Goal: Information Seeking & Learning: Learn about a topic

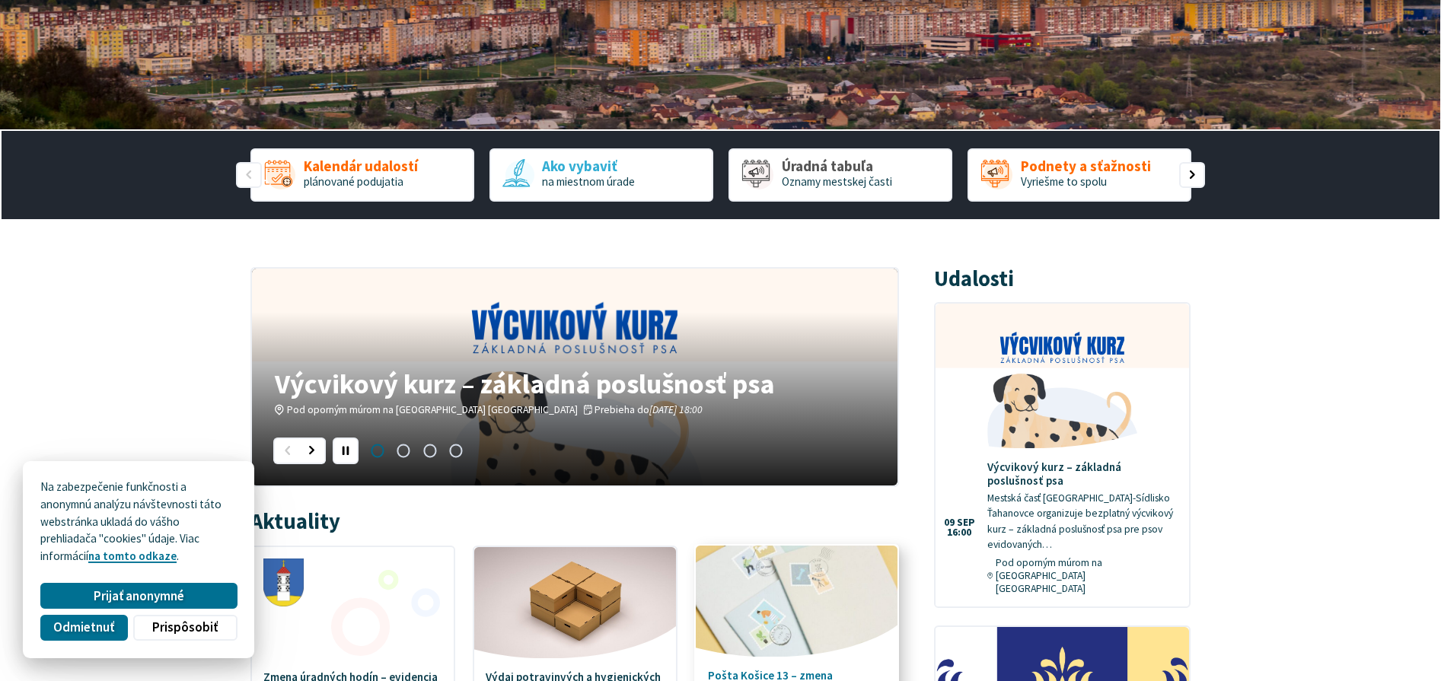
scroll to position [304, 0]
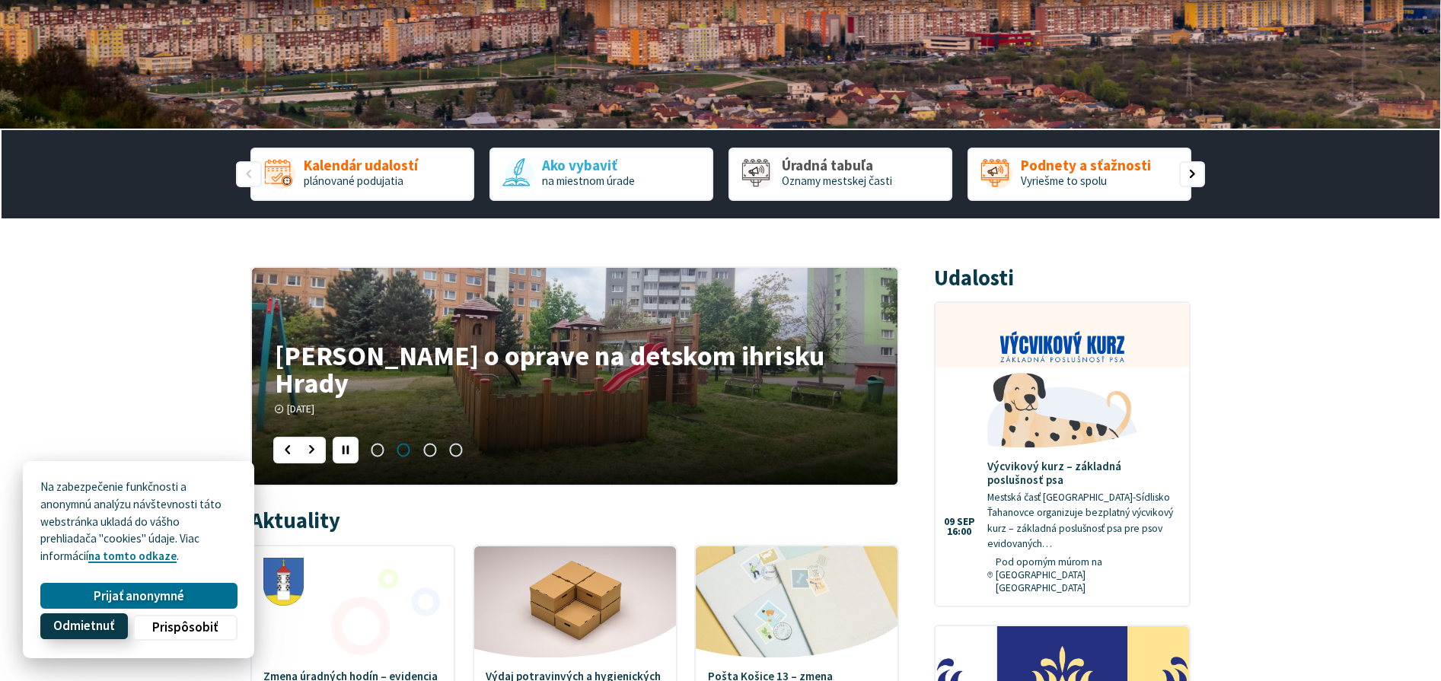
click at [110, 626] on span "Odmietnuť" at bounding box center [83, 627] width 61 height 16
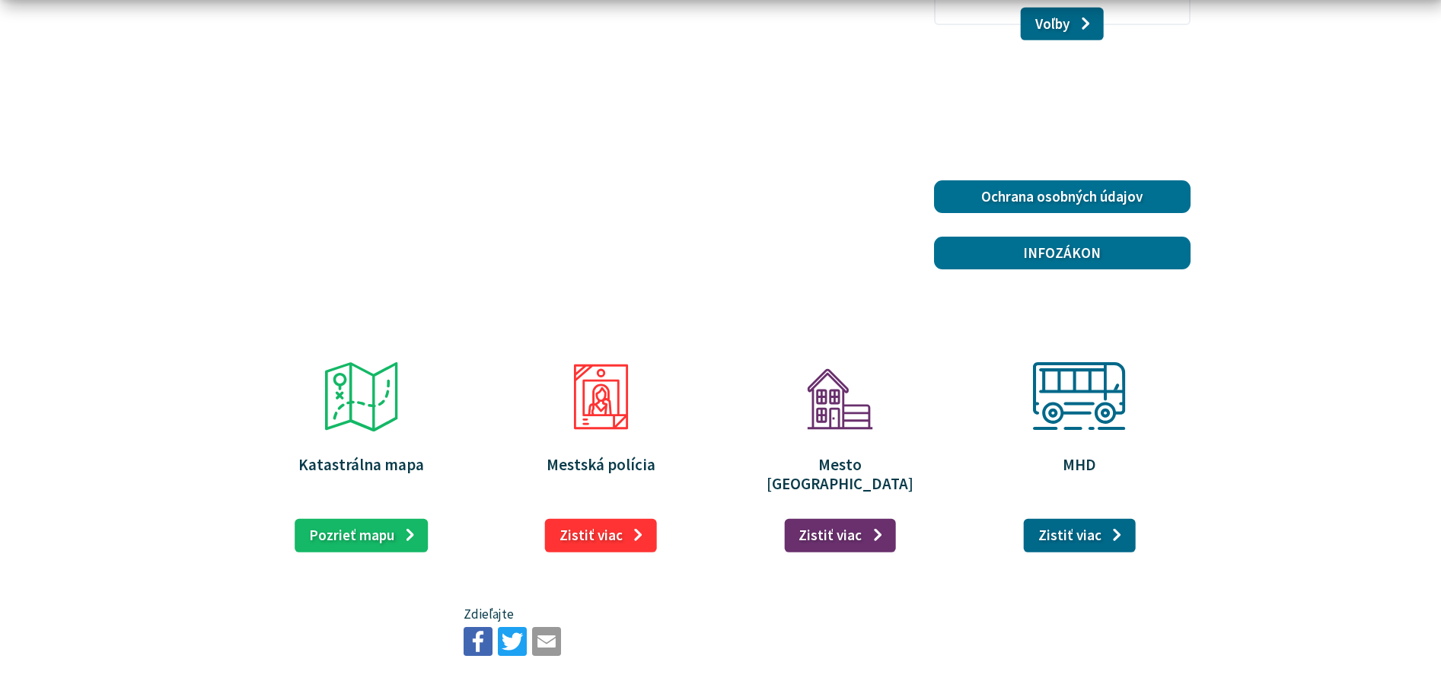
scroll to position [2435, 0]
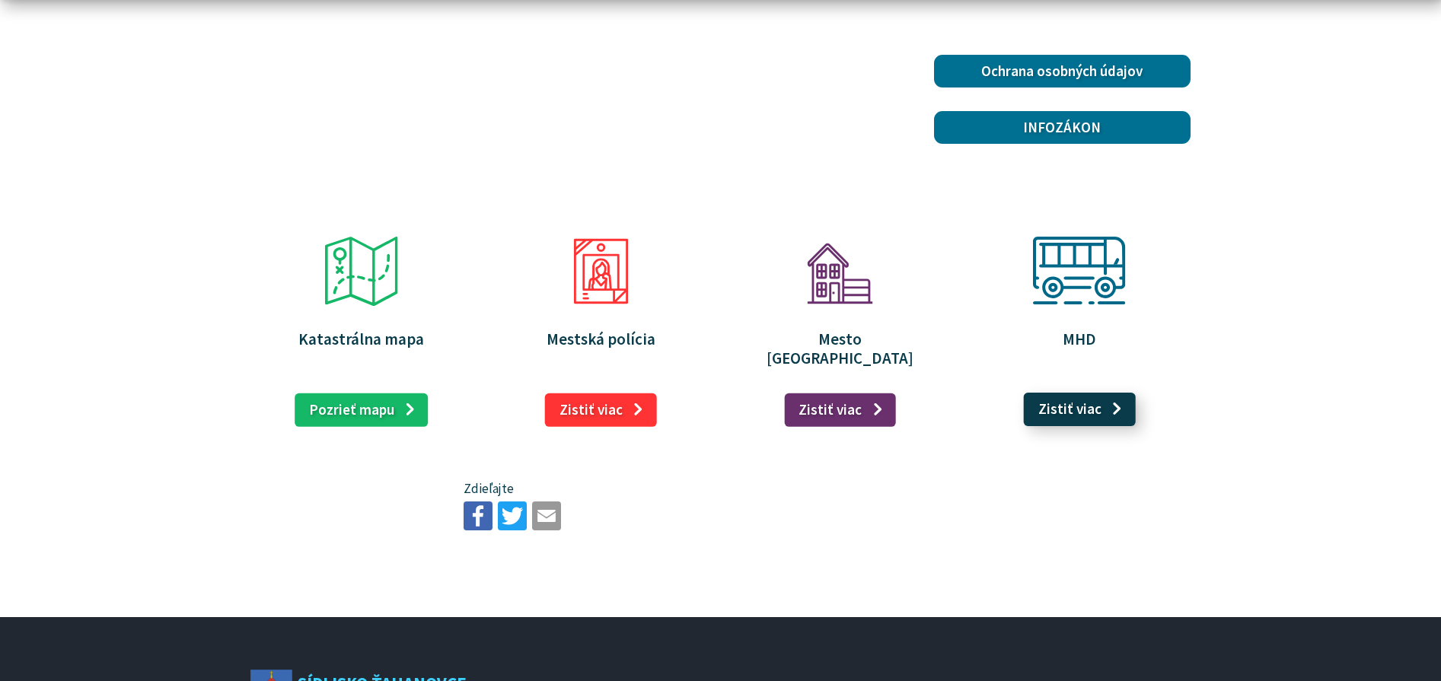
click at [1091, 393] on link "Zistiť viac" at bounding box center [1080, 409] width 112 height 33
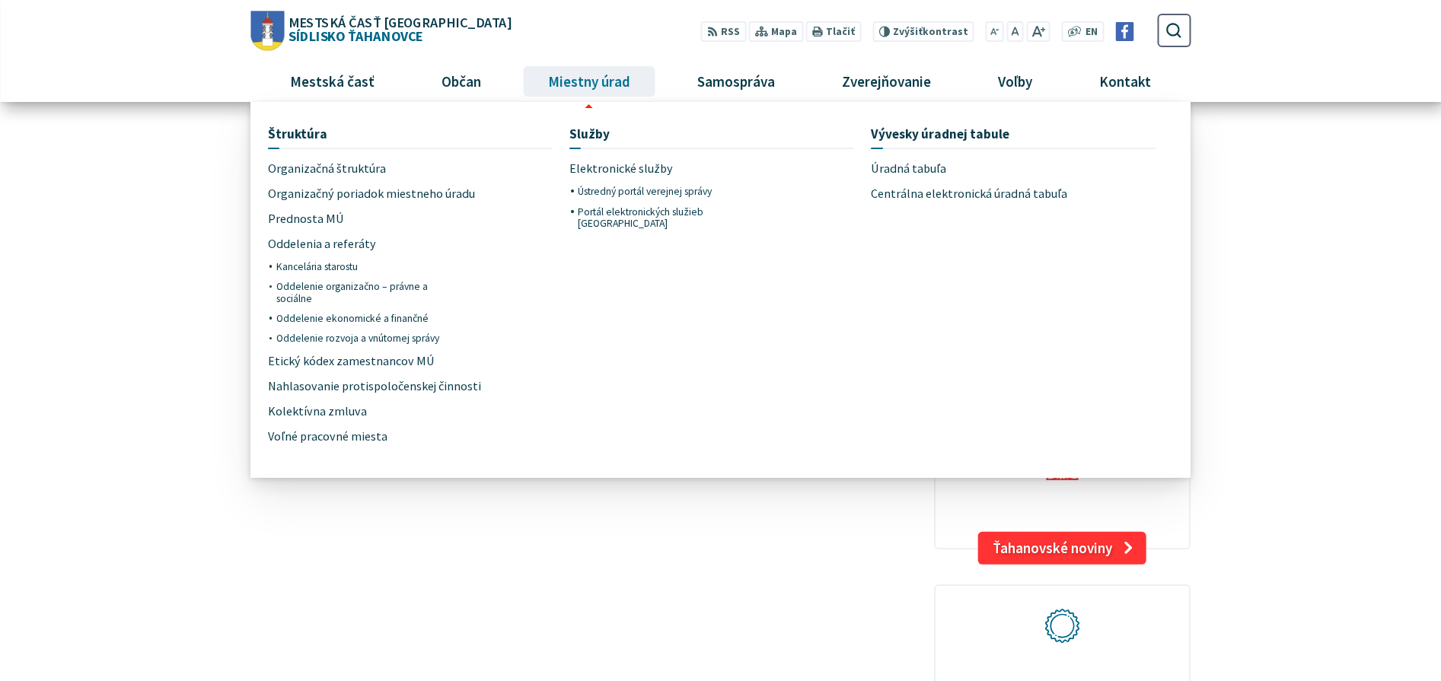
click at [600, 91] on span "Miestny úrad" at bounding box center [589, 81] width 94 height 41
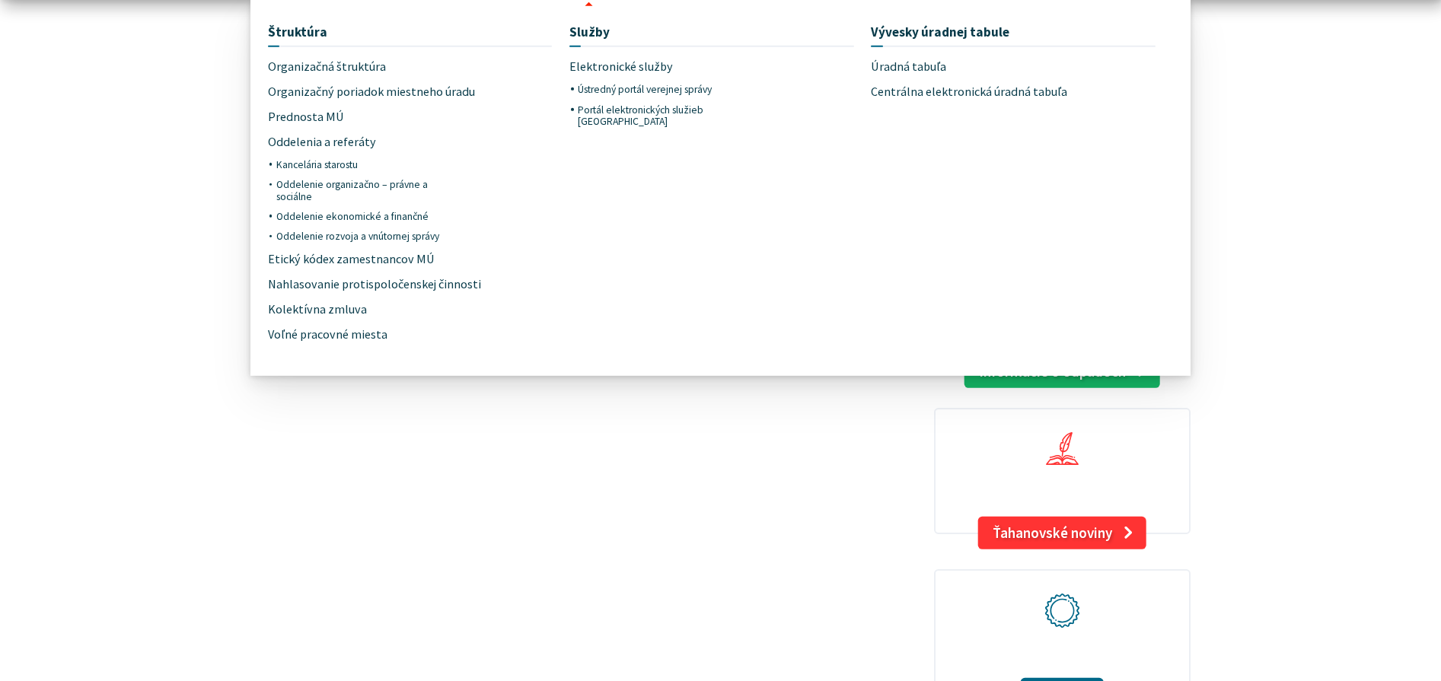
scroll to position [1674, 0]
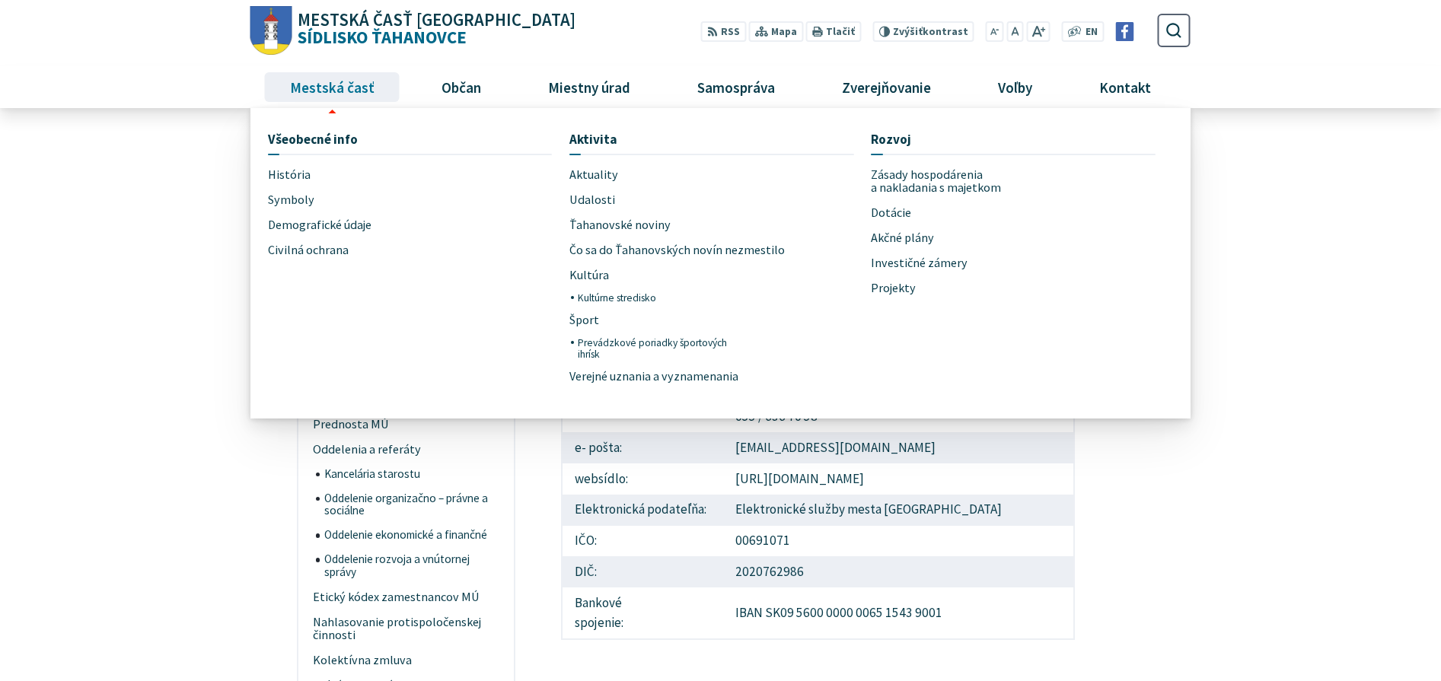
click at [357, 87] on span "Mestská časť" at bounding box center [332, 86] width 96 height 41
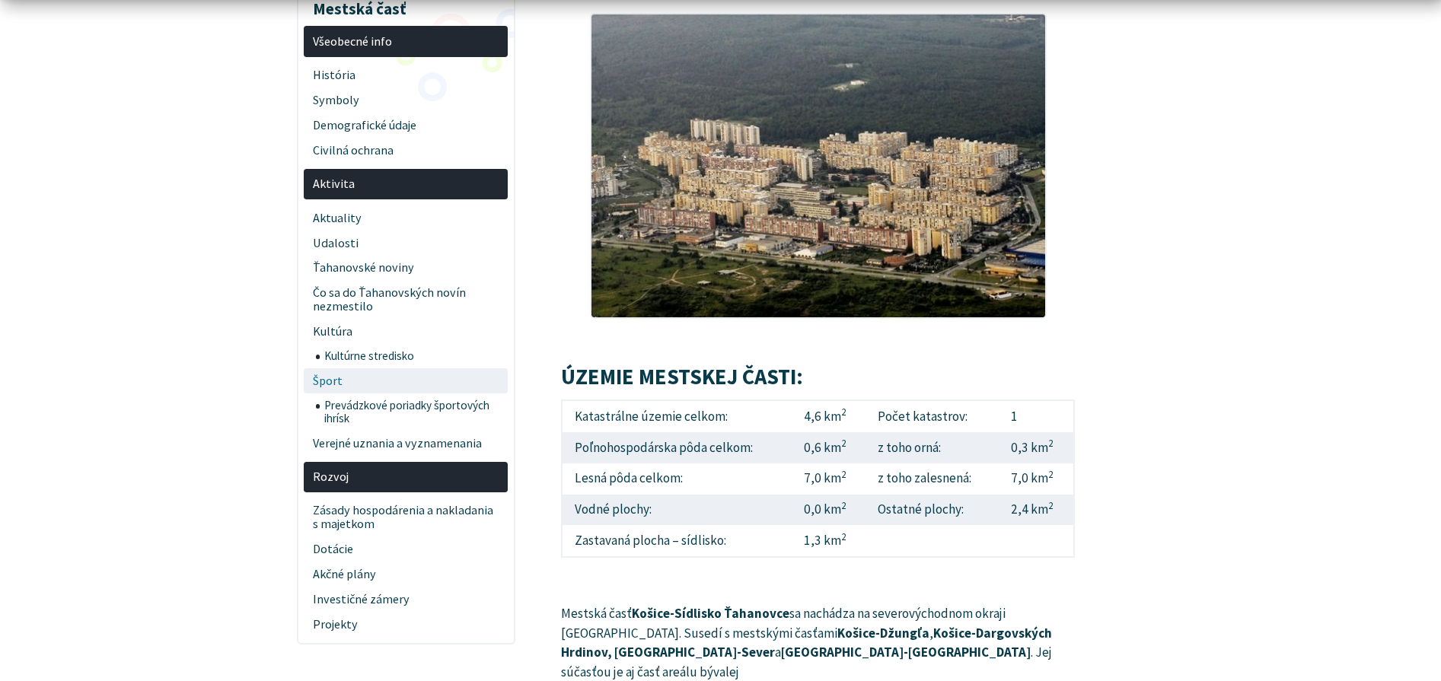
scroll to position [381, 0]
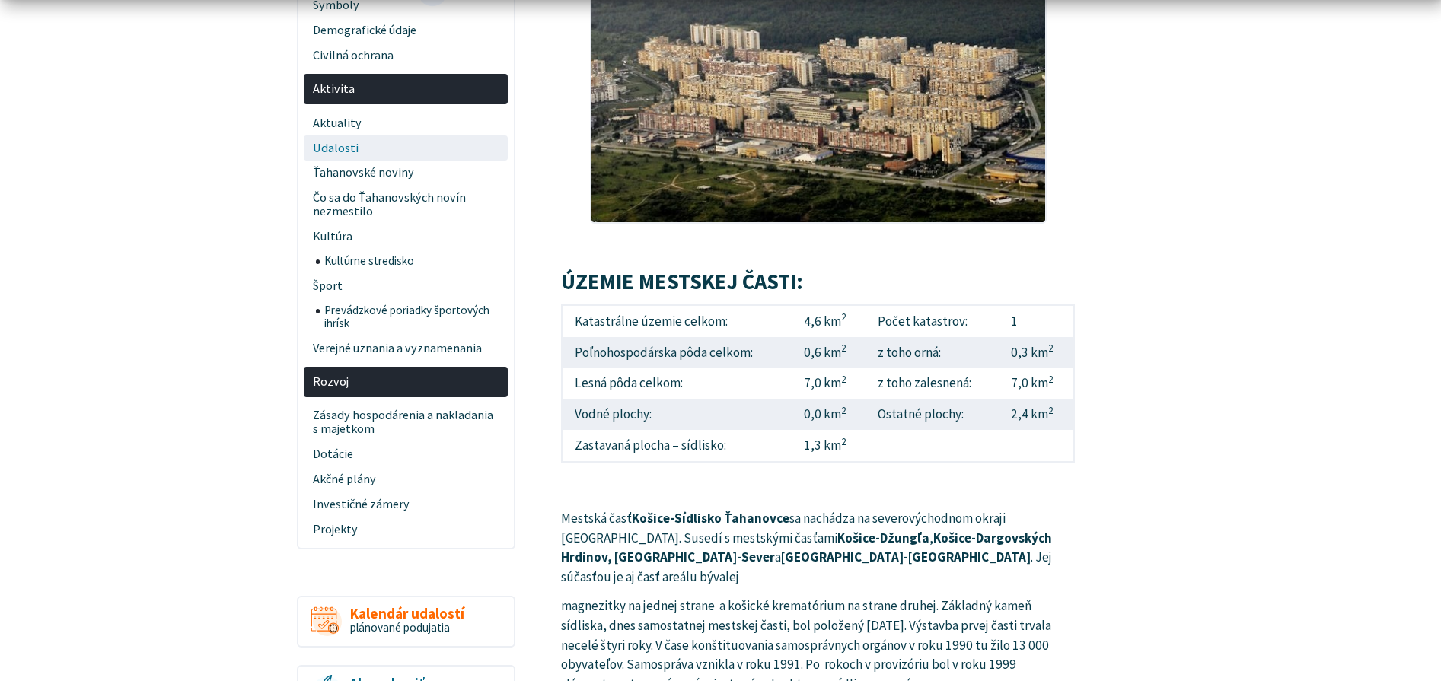
click at [349, 142] on span "Udalosti" at bounding box center [406, 147] width 186 height 25
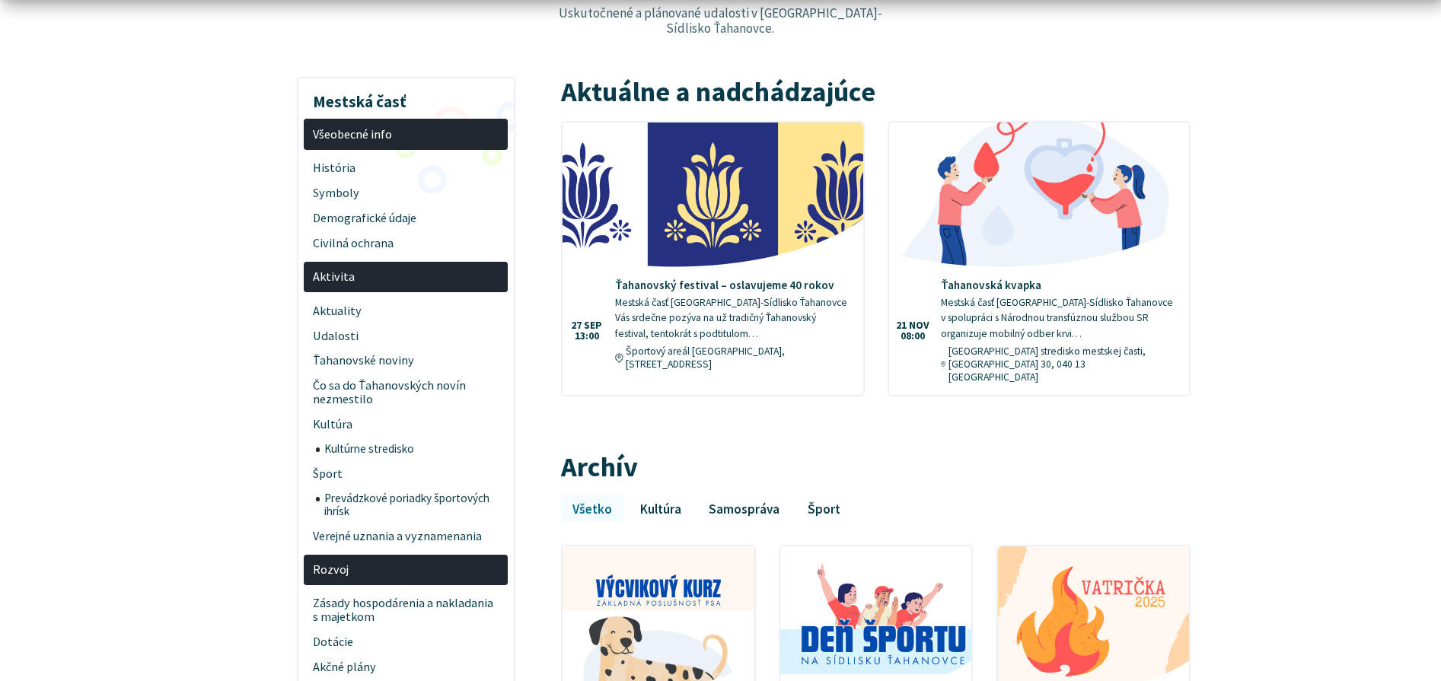
scroll to position [228, 0]
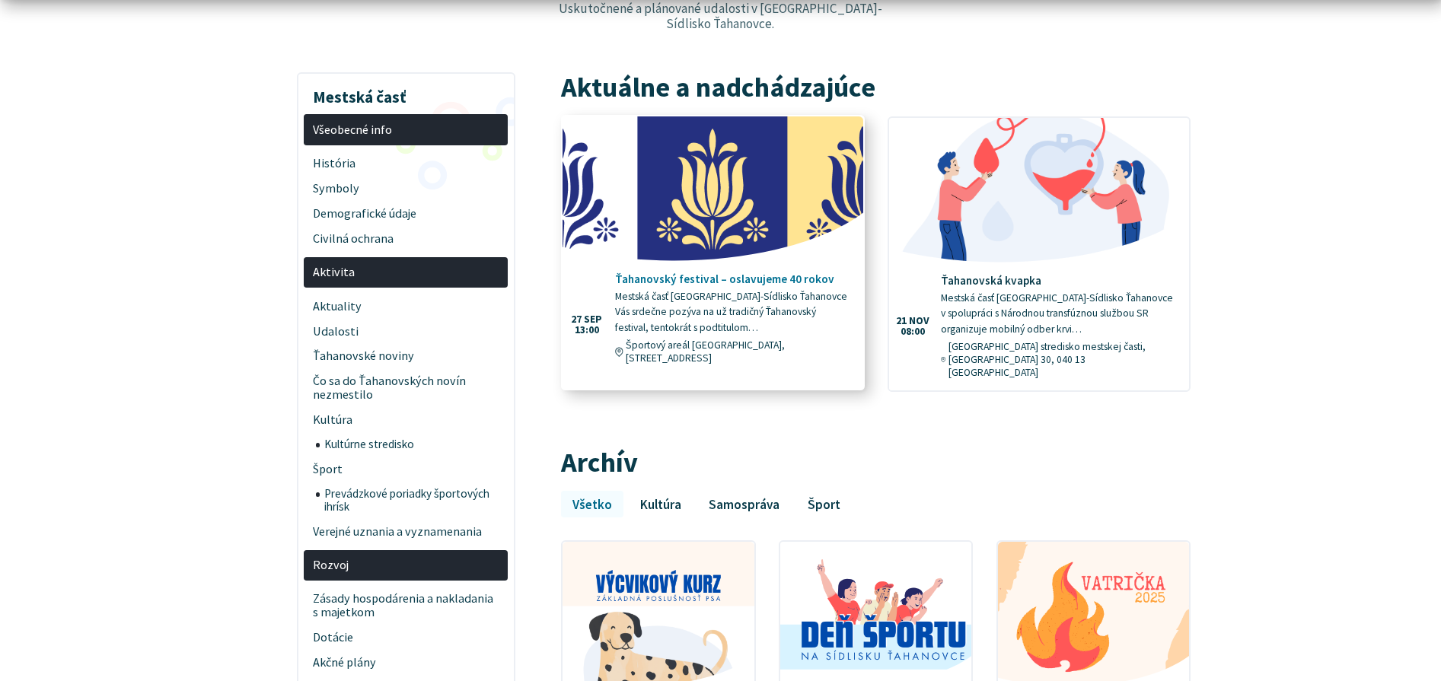
click at [772, 272] on h4 "Ťahanovský festival – oslavujeme 40 rokov" at bounding box center [733, 279] width 236 height 14
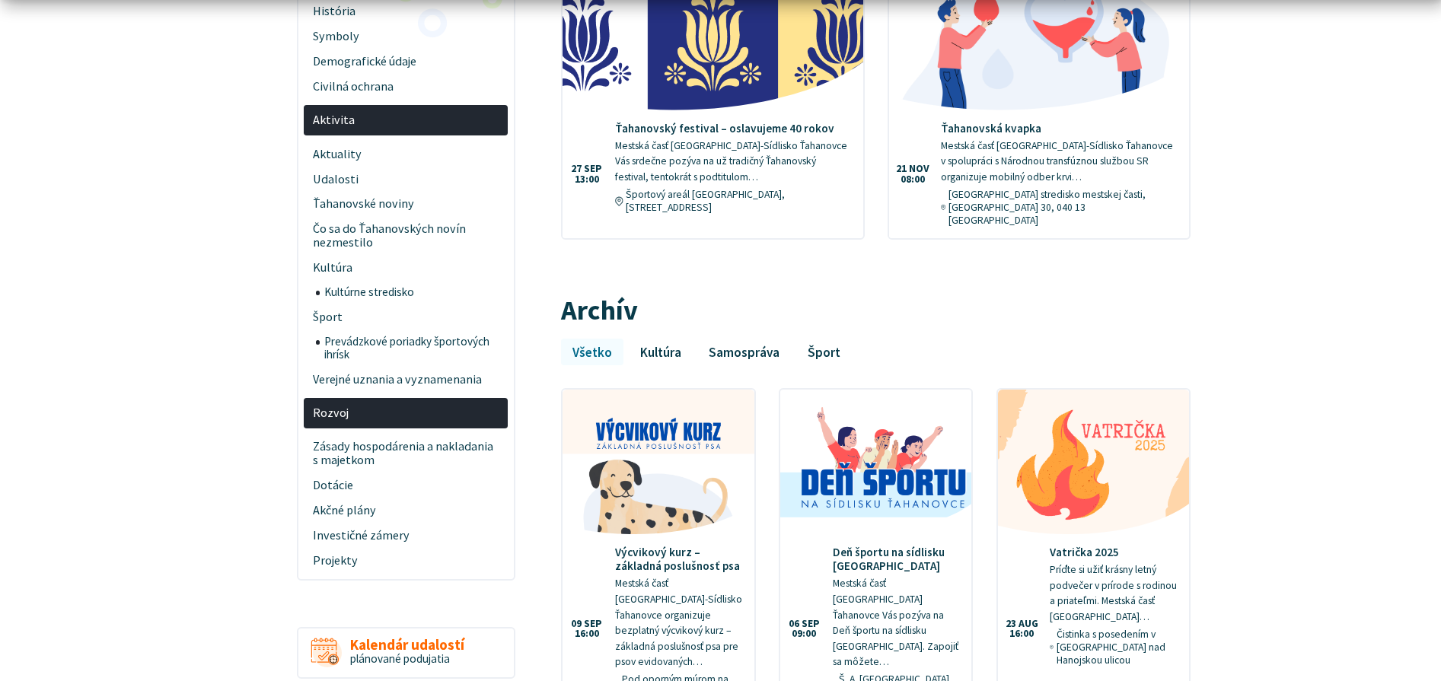
scroll to position [533, 0]
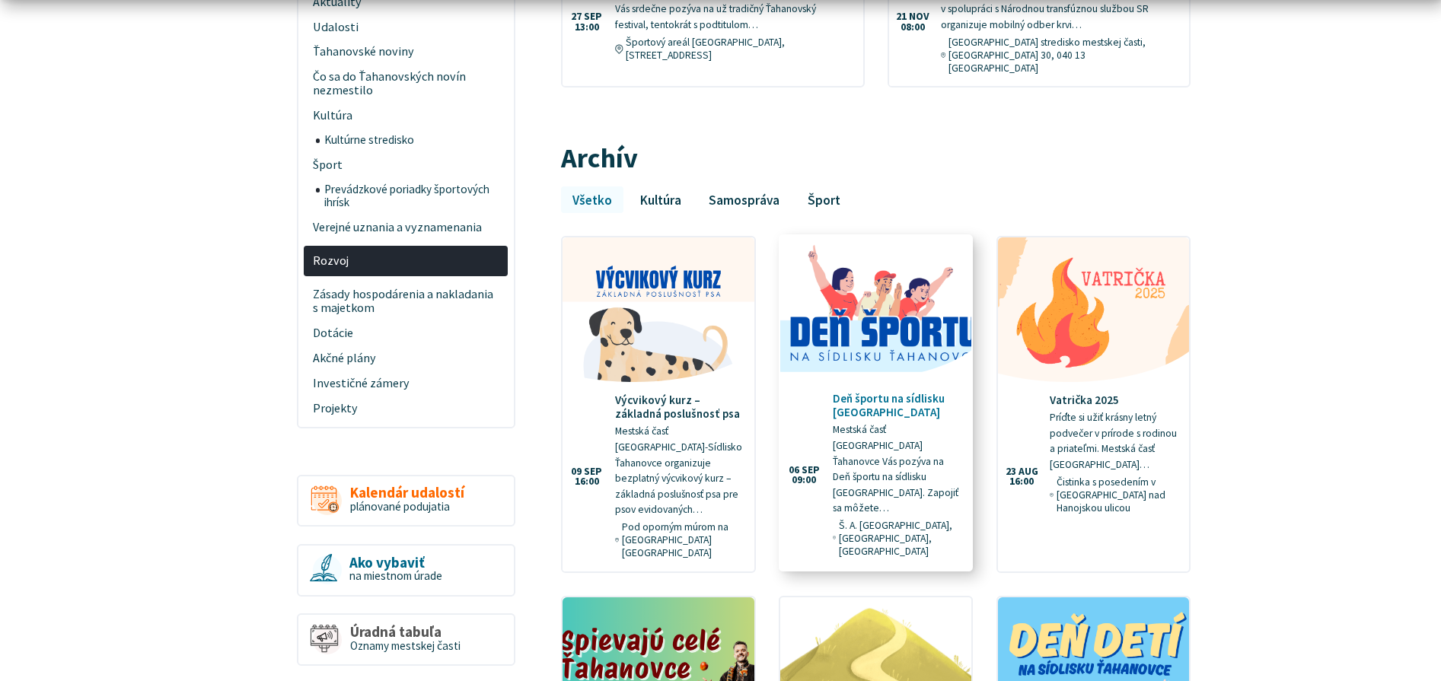
click at [899, 310] on img at bounding box center [876, 308] width 220 height 166
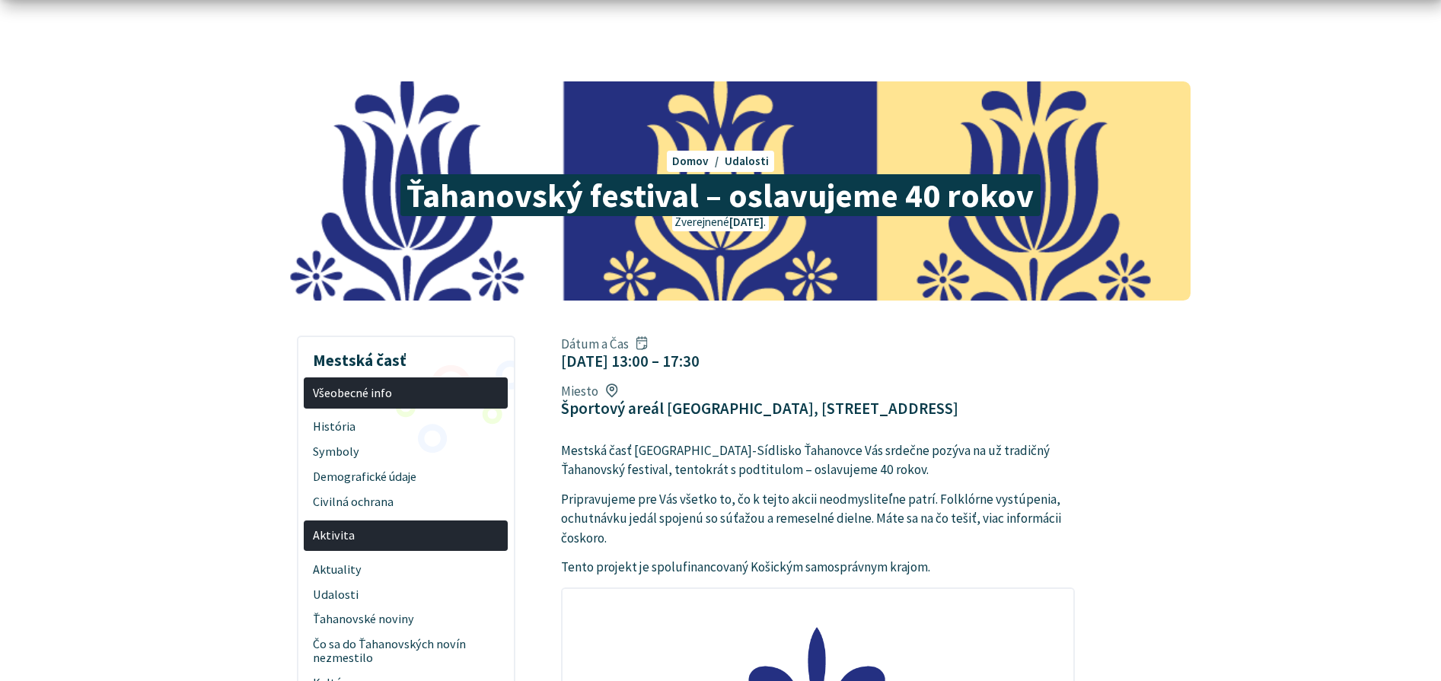
scroll to position [76, 0]
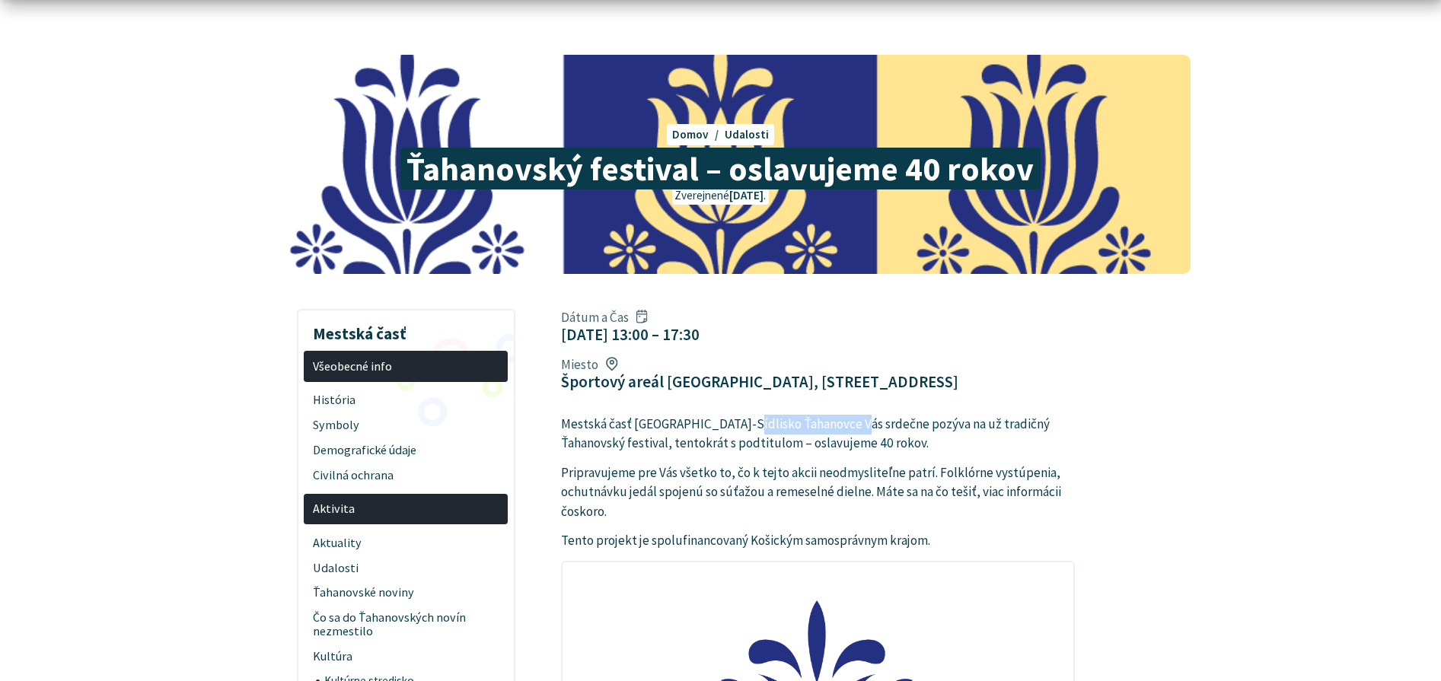
drag, startPoint x: 801, startPoint y: 377, endPoint x: 879, endPoint y: 372, distance: 78.6
click at [868, 415] on p "Mestská časť Košice-Sídlisko Ťahanovce Vás srdečne pozýva na už tradičný Ťahano…" at bounding box center [818, 434] width 514 height 39
click at [891, 415] on p "Mestská časť Košice-Sídlisko Ťahanovce Vás srdečne pozýva na už tradičný Ťahano…" at bounding box center [818, 434] width 514 height 39
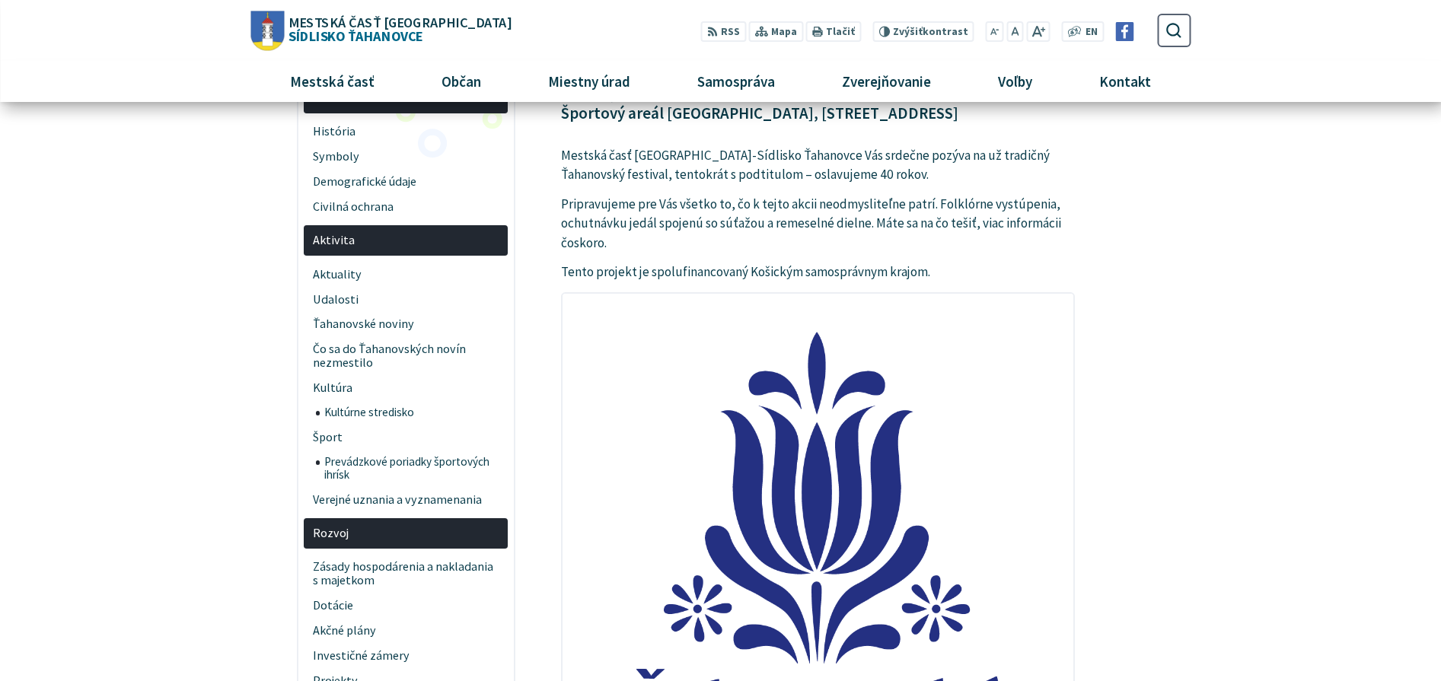
scroll to position [152, 0]
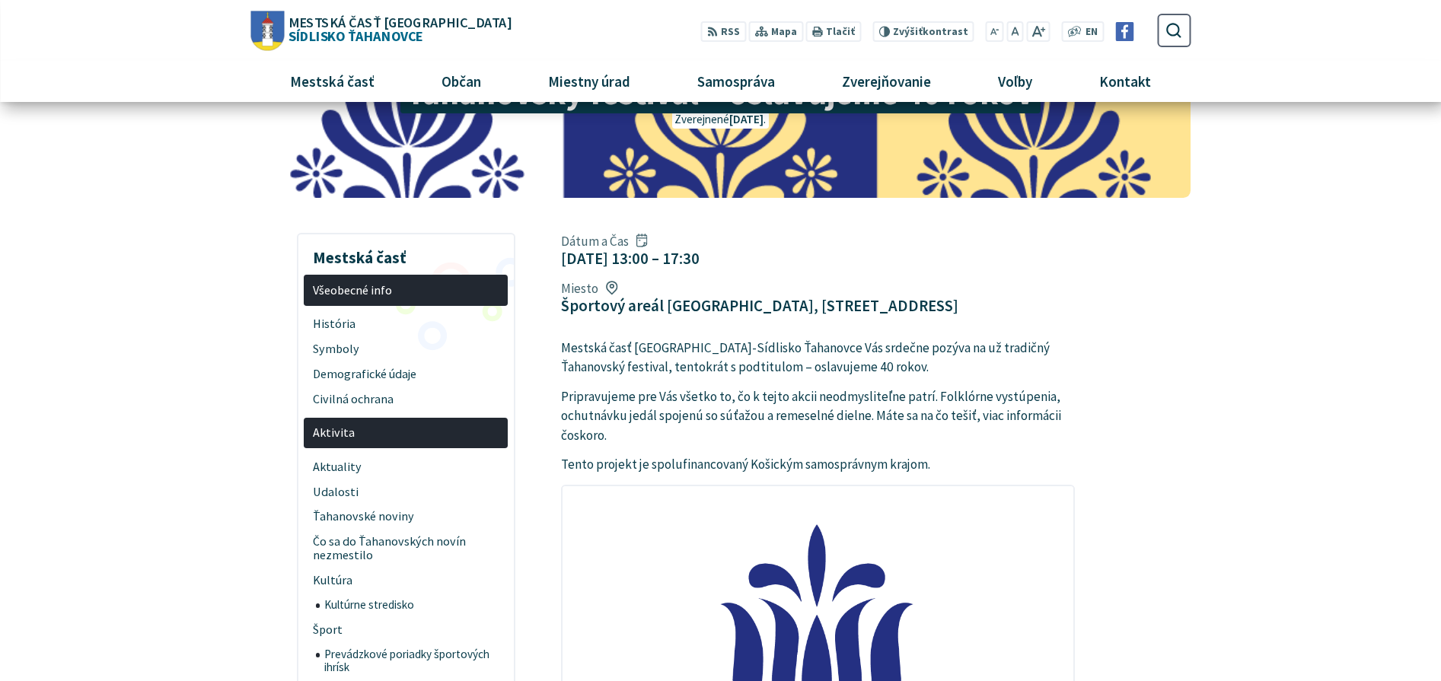
drag, startPoint x: 709, startPoint y: 270, endPoint x: 766, endPoint y: 281, distance: 58.8
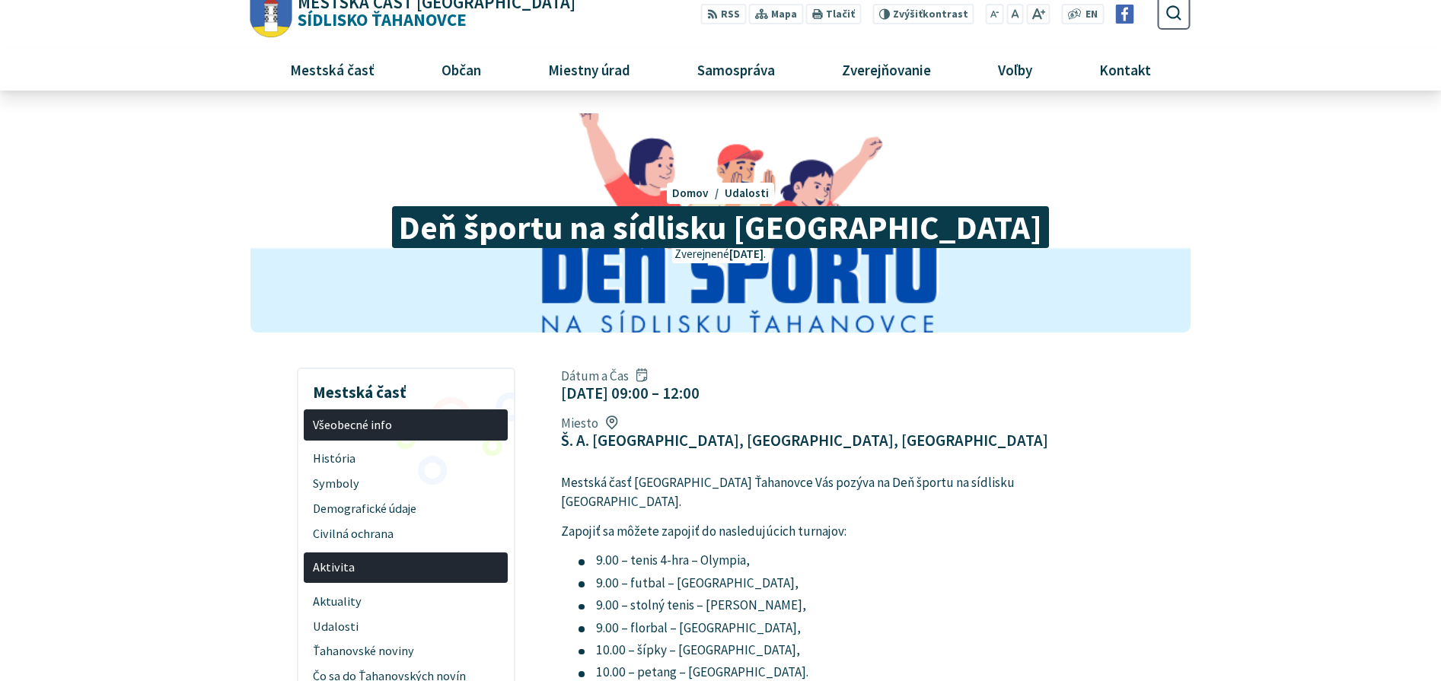
scroll to position [76, 0]
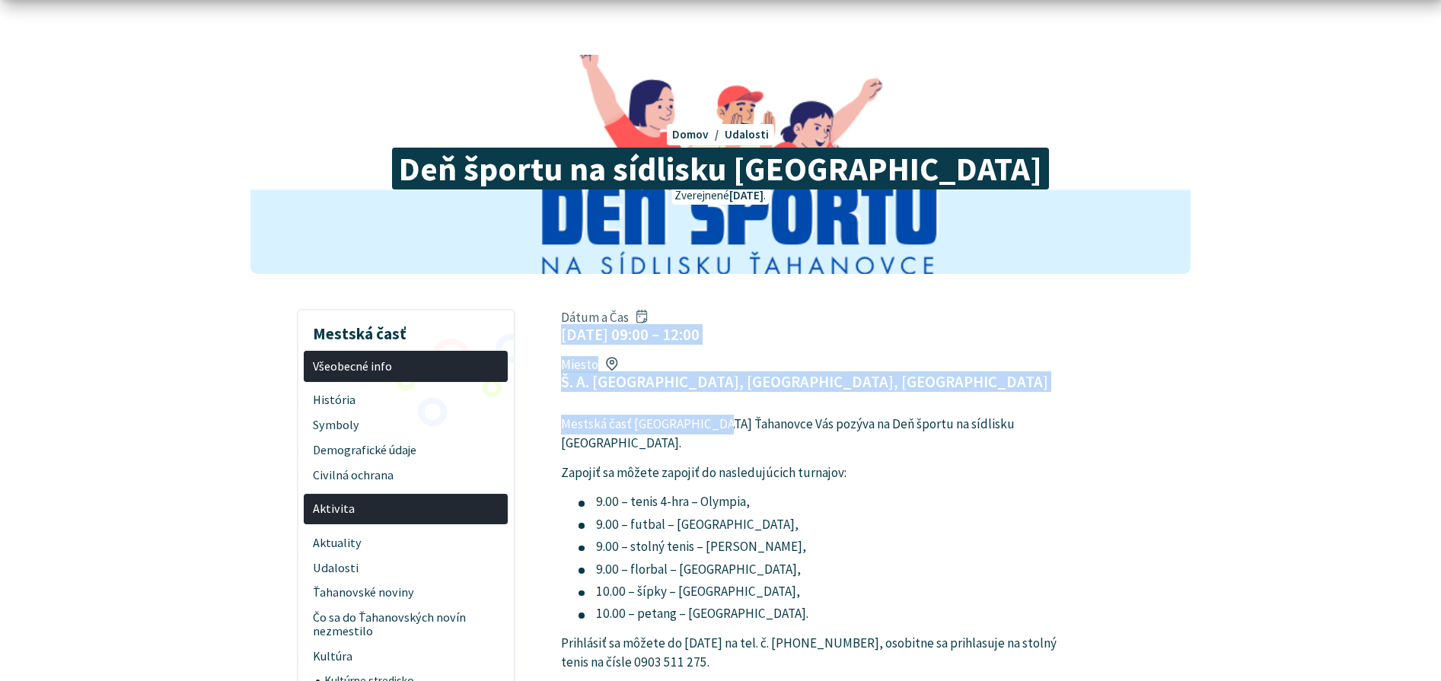
drag, startPoint x: 557, startPoint y: 333, endPoint x: 755, endPoint y: 351, distance: 198.6
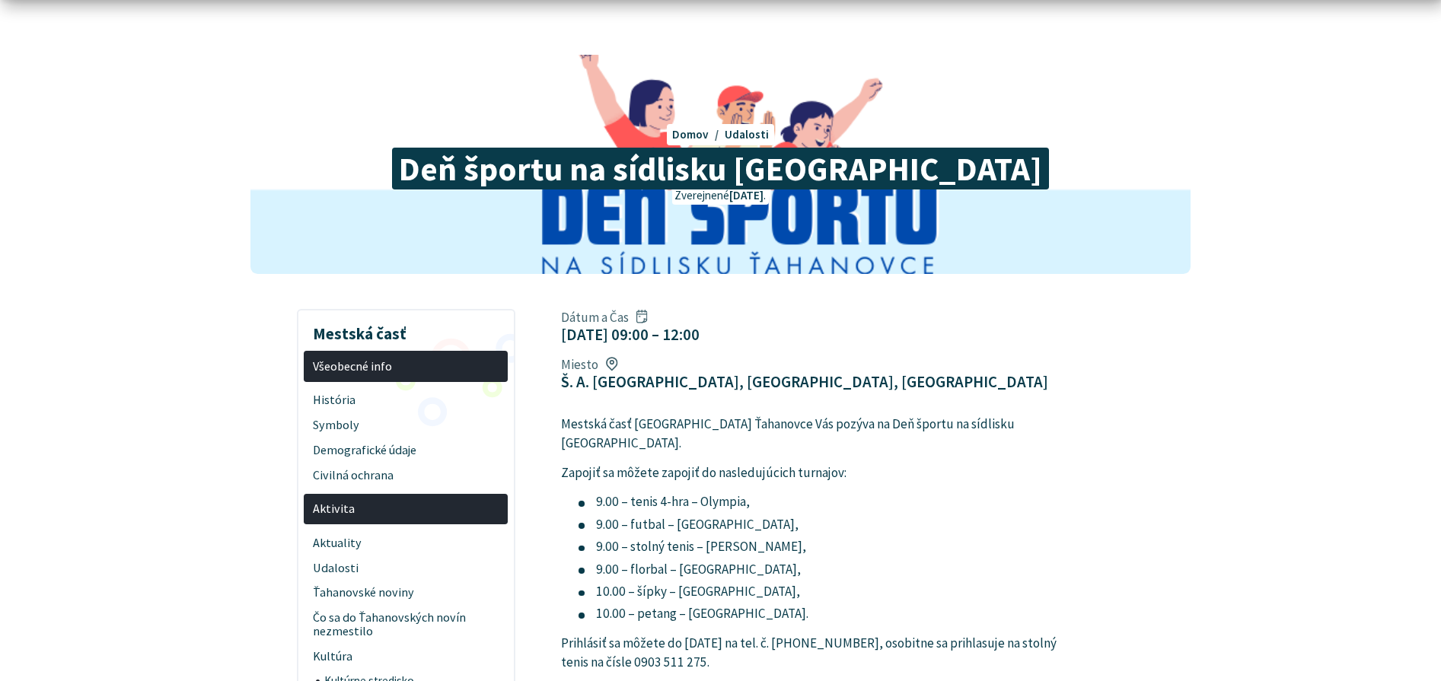
drag, startPoint x: 787, startPoint y: 355, endPoint x: 795, endPoint y: 349, distance: 10.2
drag, startPoint x: 863, startPoint y: 349, endPoint x: 919, endPoint y: 345, distance: 56.4
click at [912, 347] on div "Dátum a Čas [DATE] 09:00 – 12:00 Miesto Š. A. [GEOGRAPHIC_DATA], [GEOGRAPHIC_DA…" at bounding box center [817, 350] width 537 height 94
drag, startPoint x: 919, startPoint y: 345, endPoint x: 858, endPoint y: 355, distance: 62.4
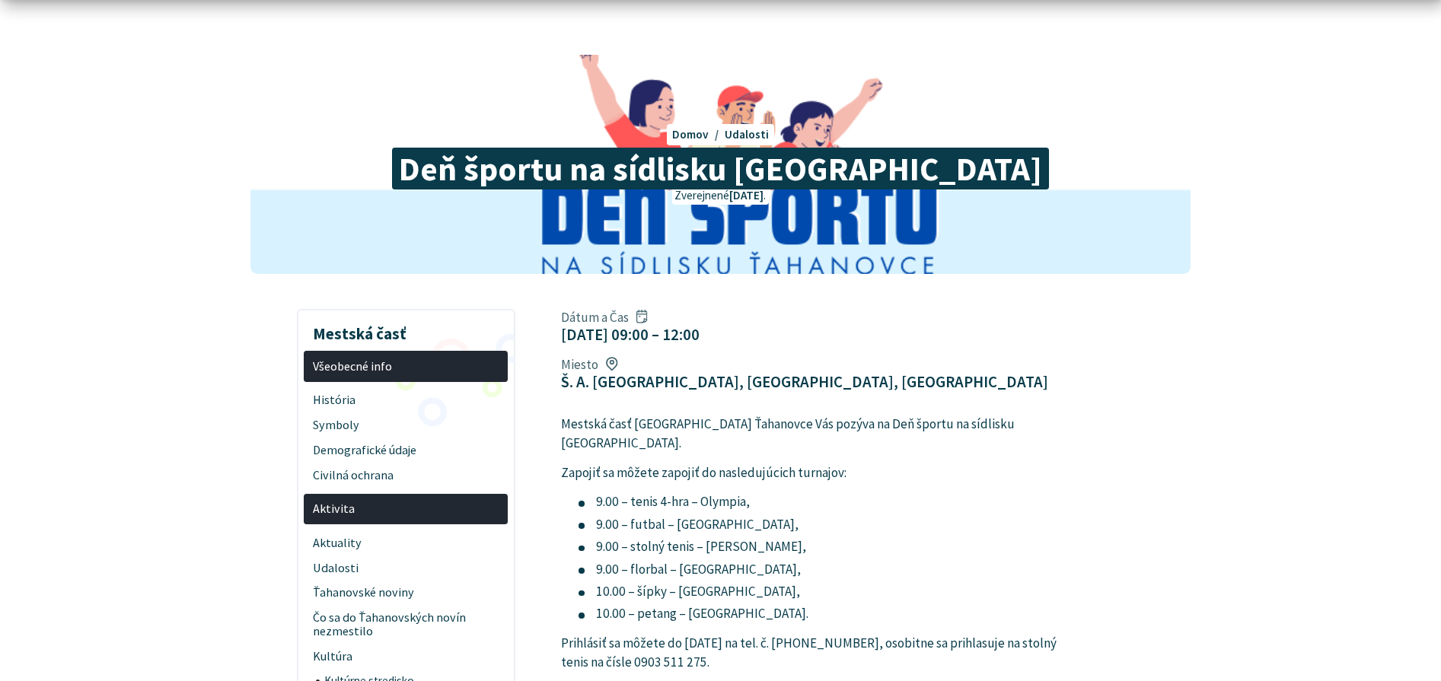
click at [916, 345] on div "Dátum a Čas [DATE] 09:00 – 12:00 Miesto Š. A. [GEOGRAPHIC_DATA], [GEOGRAPHIC_DA…" at bounding box center [817, 350] width 537 height 94
drag, startPoint x: 575, startPoint y: 409, endPoint x: 712, endPoint y: 411, distance: 137.8
click at [694, 463] on p "Zapojiť sa môžete zapojiť do nasledujúcich turnajov:" at bounding box center [818, 473] width 514 height 20
click at [721, 463] on p "Zapojiť sa môžete zapojiť do nasledujúcich turnajov:" at bounding box center [818, 473] width 514 height 20
drag, startPoint x: 591, startPoint y: 435, endPoint x: 761, endPoint y: 435, distance: 169.7
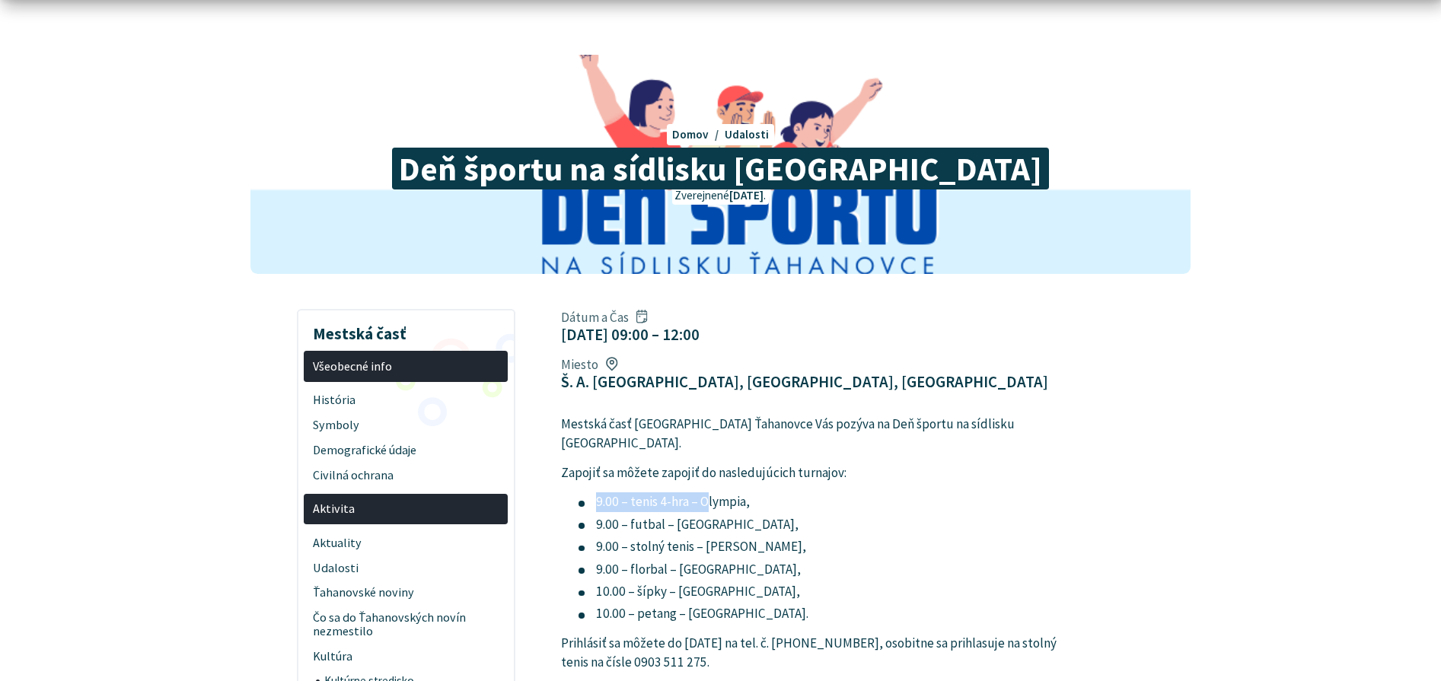
click at [737, 492] on li "9.00 – tenis 4-hra – Olympia," at bounding box center [826, 502] width 496 height 20
click at [761, 492] on li "9.00 – tenis 4-hra – Olympia," at bounding box center [826, 502] width 496 height 20
drag, startPoint x: 599, startPoint y: 449, endPoint x: 729, endPoint y: 451, distance: 130.1
click at [729, 515] on li "9.00 – futbal – [GEOGRAPHIC_DATA]," at bounding box center [826, 525] width 496 height 20
click at [753, 515] on li "9.00 – futbal – [GEOGRAPHIC_DATA]," at bounding box center [826, 525] width 496 height 20
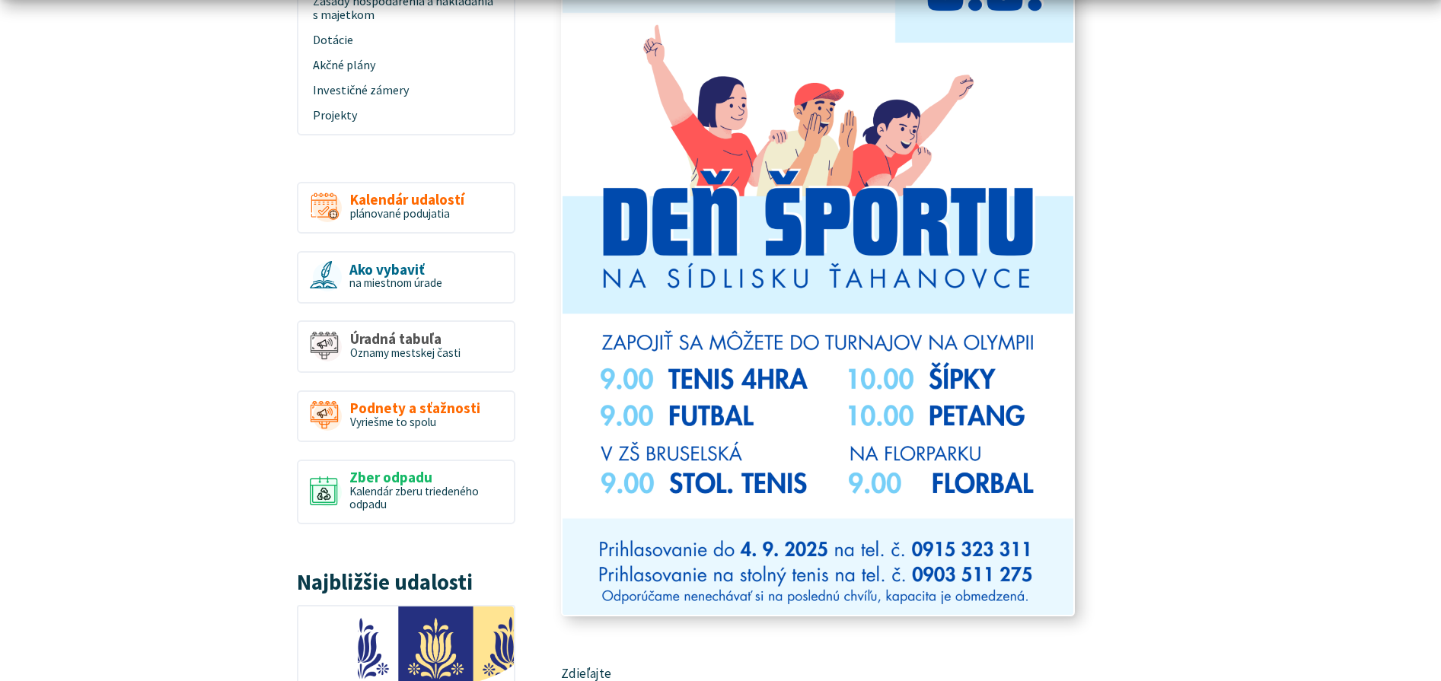
scroll to position [913, 0]
